Goal: Task Accomplishment & Management: Complete application form

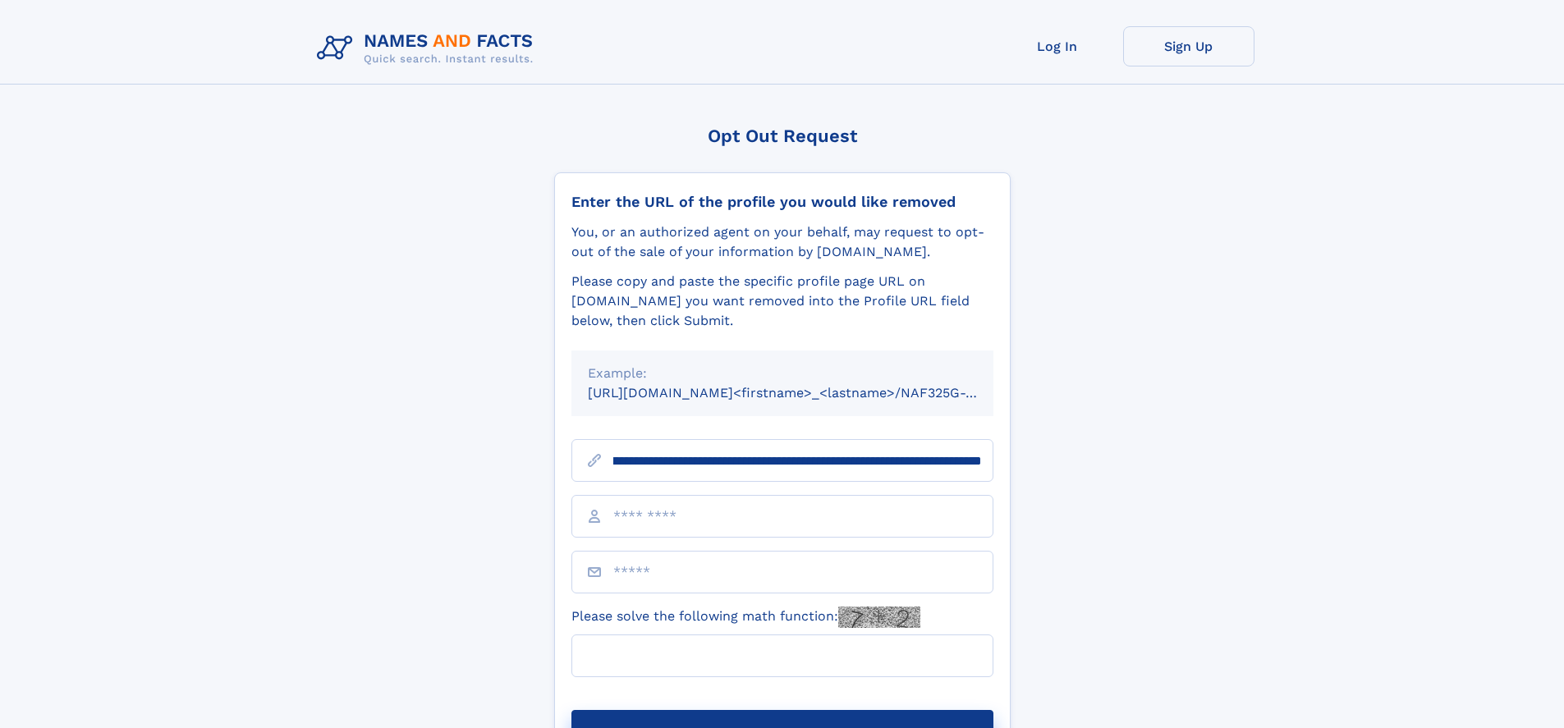
scroll to position [0, 204]
type input "**********"
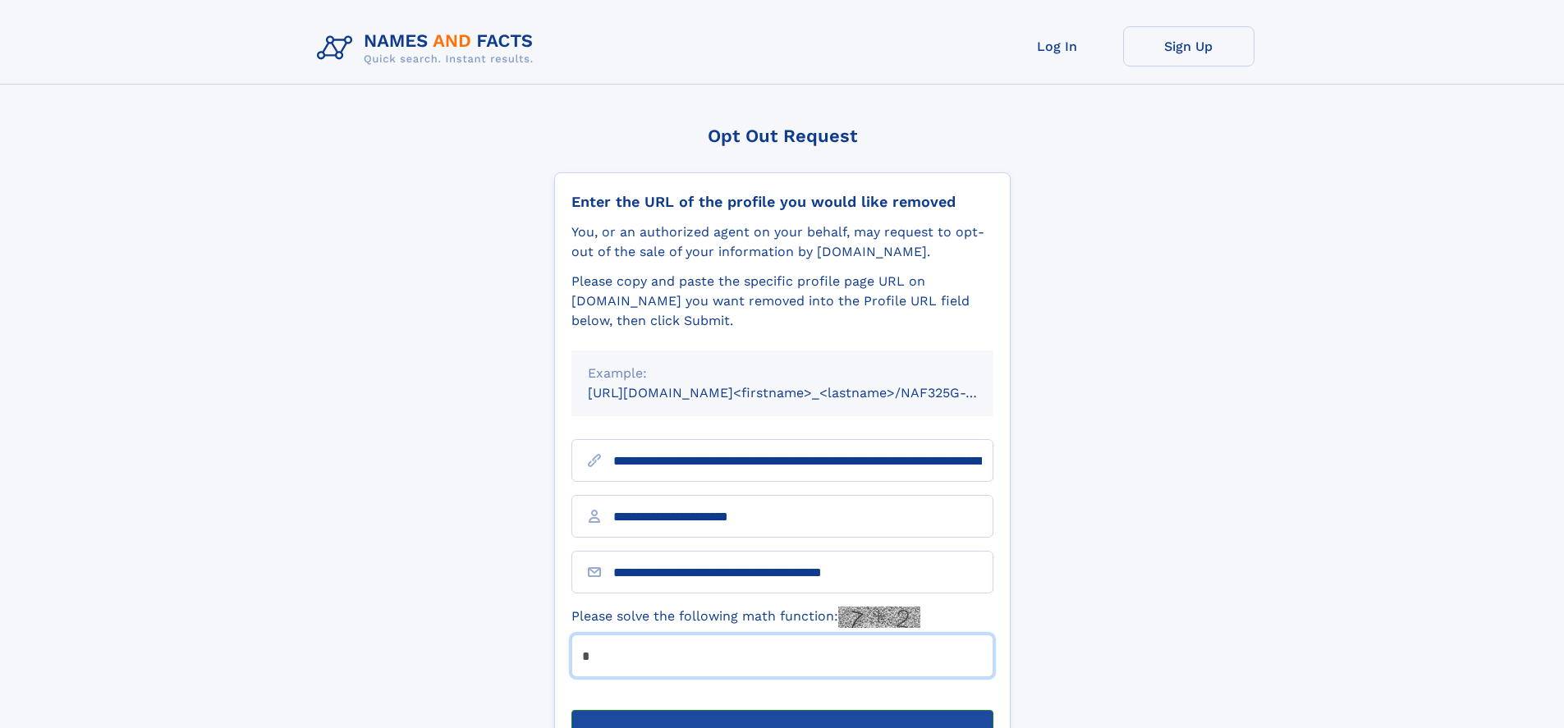
type input "*"
click at [782, 710] on button "Submit Opt Out Request" at bounding box center [782, 736] width 422 height 53
